Goal: Obtain resource: Download file/media

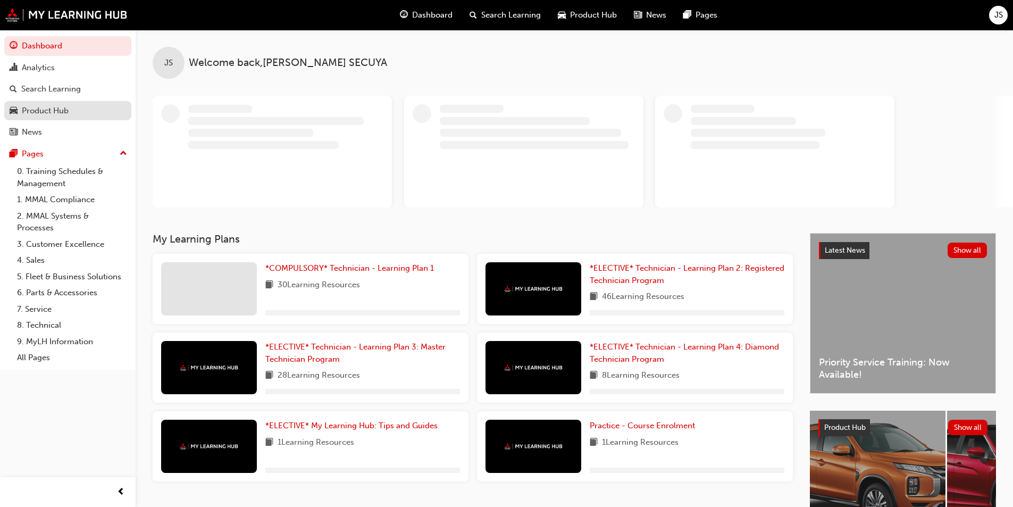
click at [72, 111] on div "Product Hub" at bounding box center [68, 110] width 116 height 13
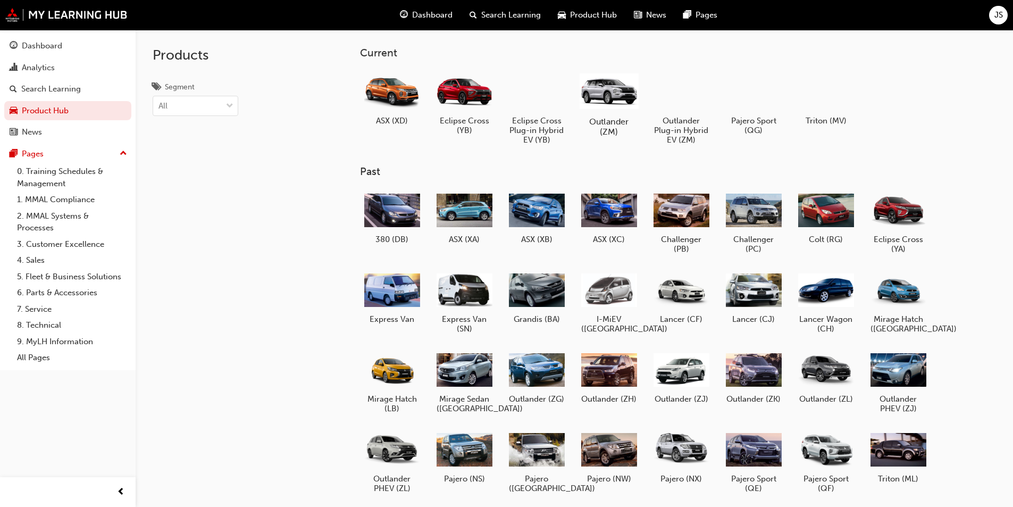
click at [623, 99] on div at bounding box center [608, 91] width 59 height 42
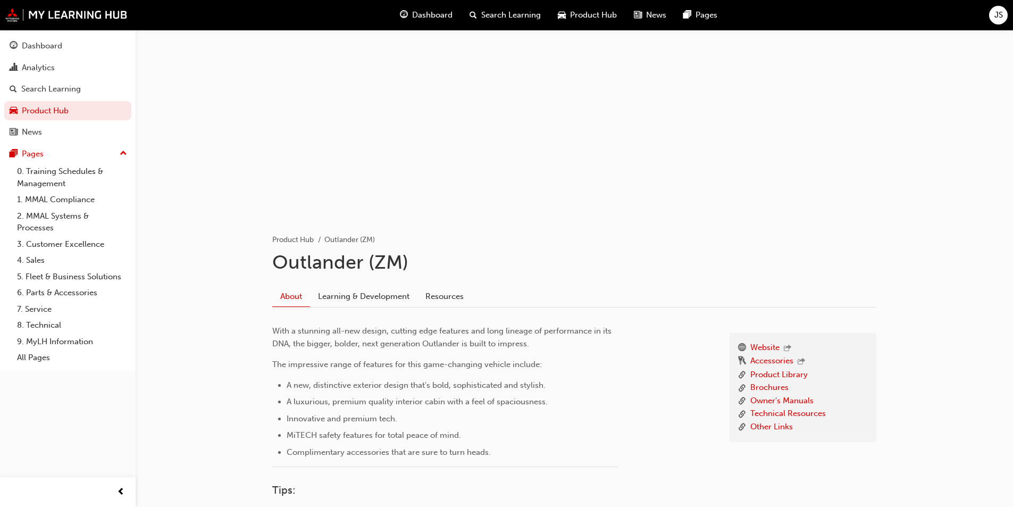
scroll to position [18, 0]
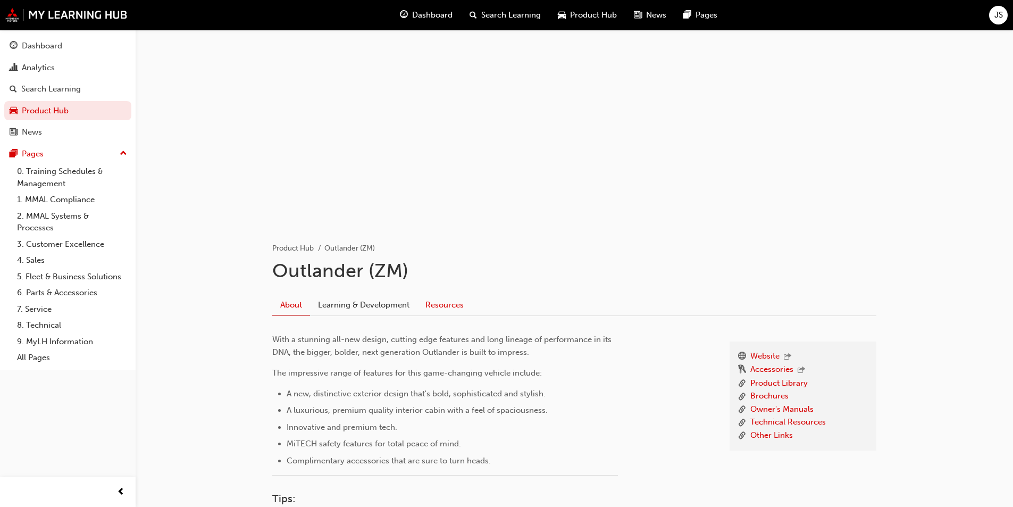
click at [468, 300] on link "Resources" at bounding box center [444, 305] width 54 height 20
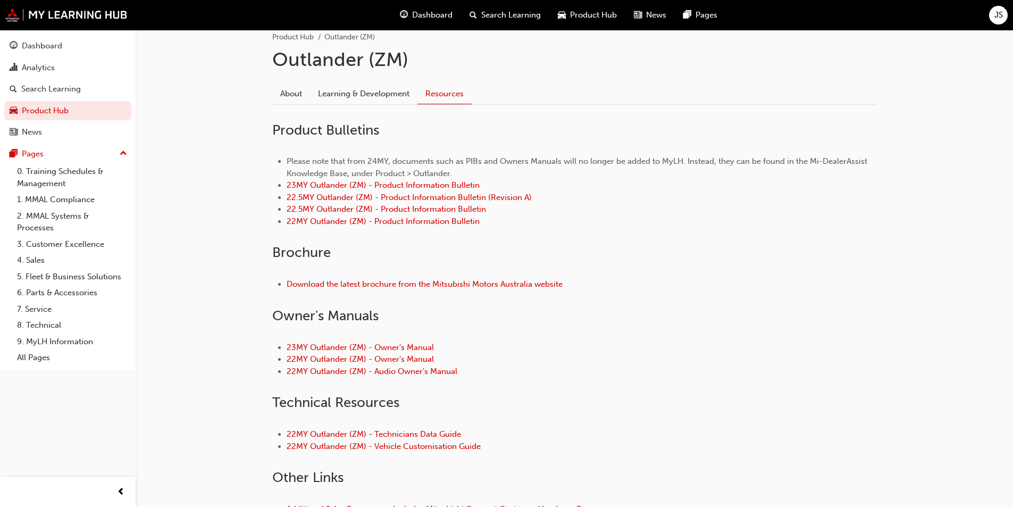
scroll to position [230, 0]
click at [439, 434] on link "22MY Outlander (ZM) - Technicians Data Guide" at bounding box center [374, 432] width 174 height 10
